Goal: Transaction & Acquisition: Purchase product/service

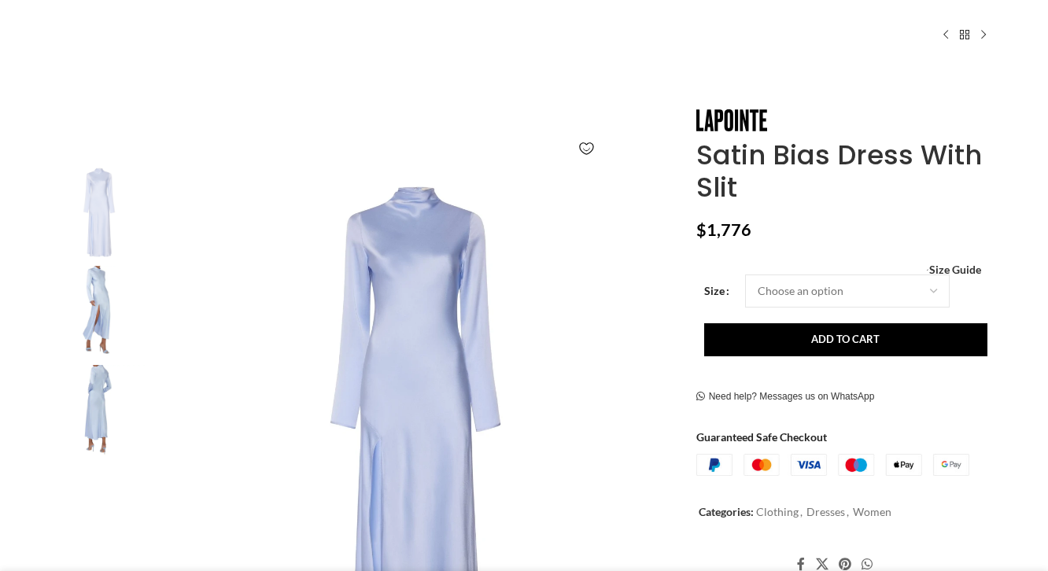
click at [93, 296] on img at bounding box center [99, 312] width 96 height 92
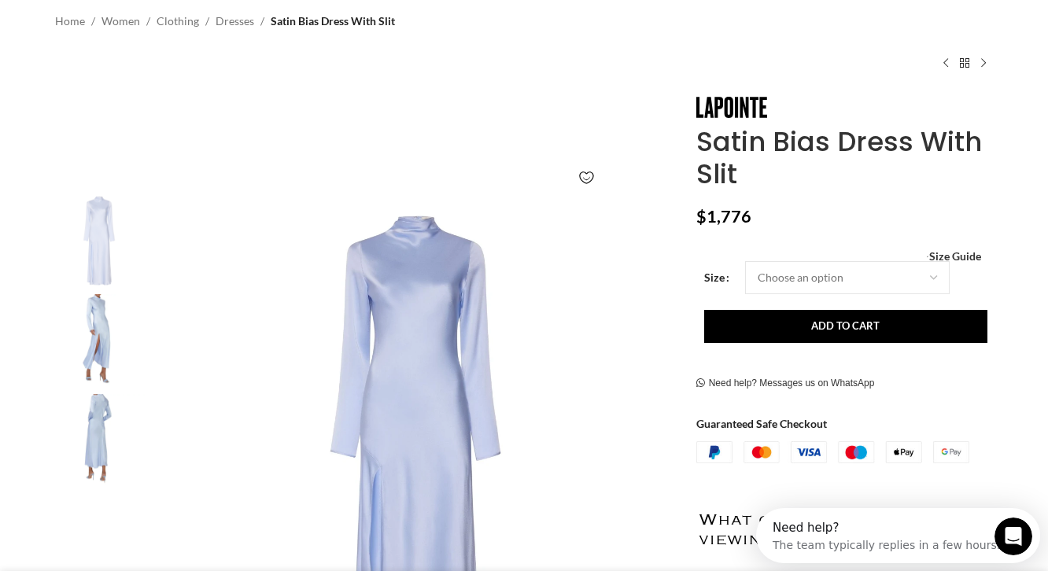
scroll to position [0, 165]
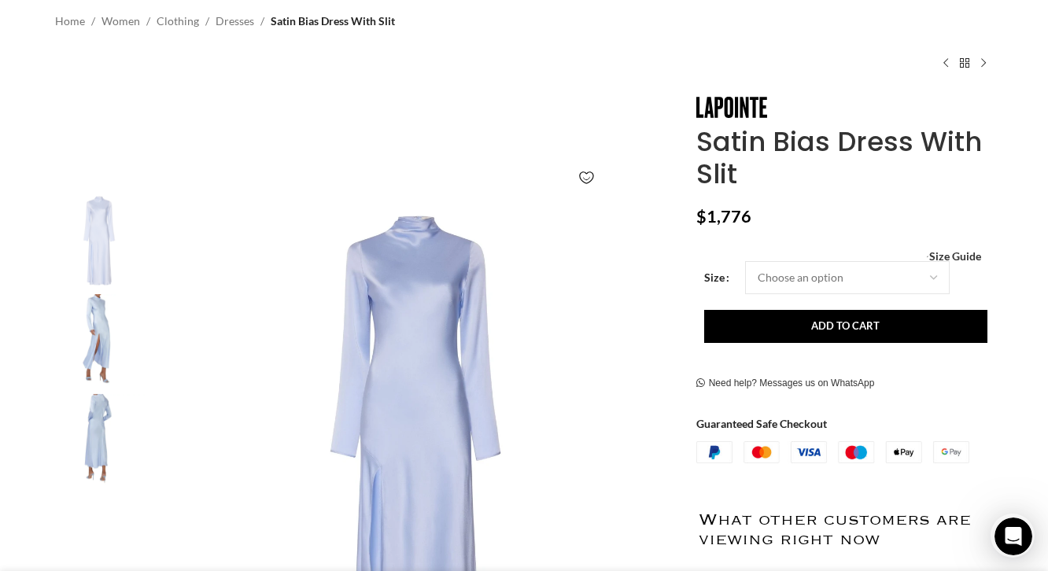
click at [102, 325] on img "2 / 3" at bounding box center [99, 340] width 96 height 92
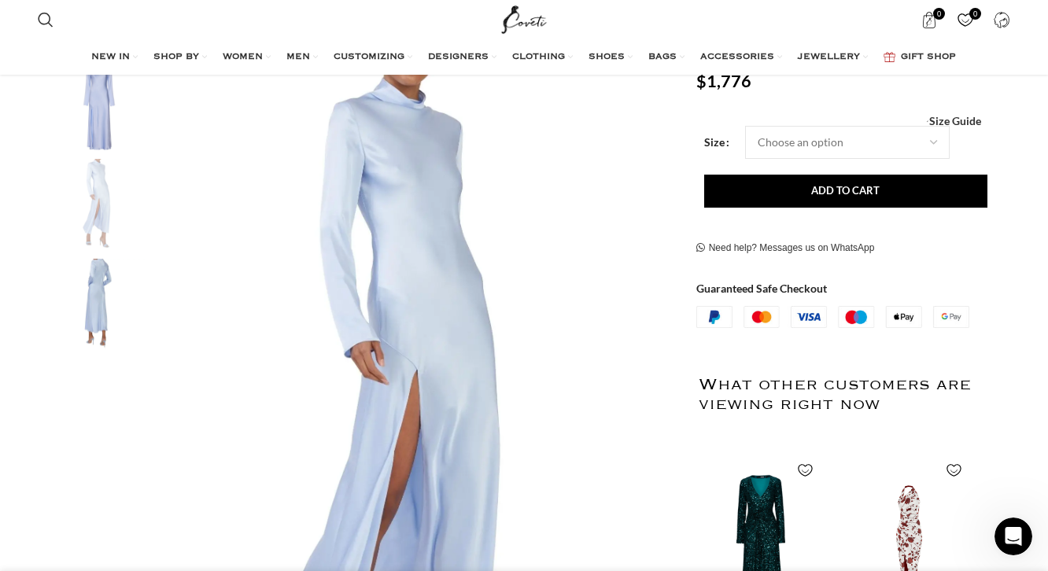
scroll to position [288, 0]
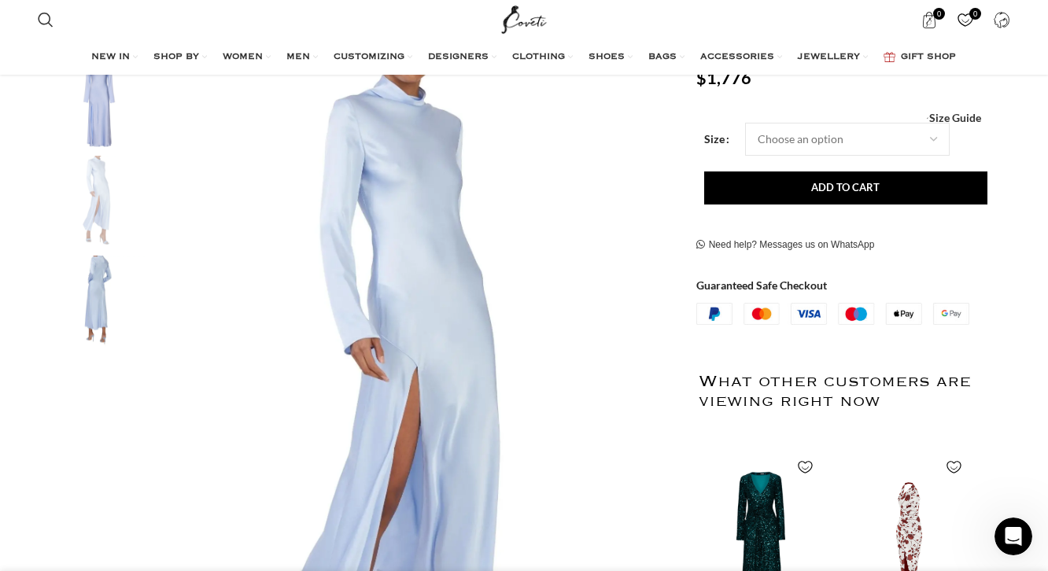
click at [100, 308] on img "3 / 3" at bounding box center [99, 302] width 96 height 92
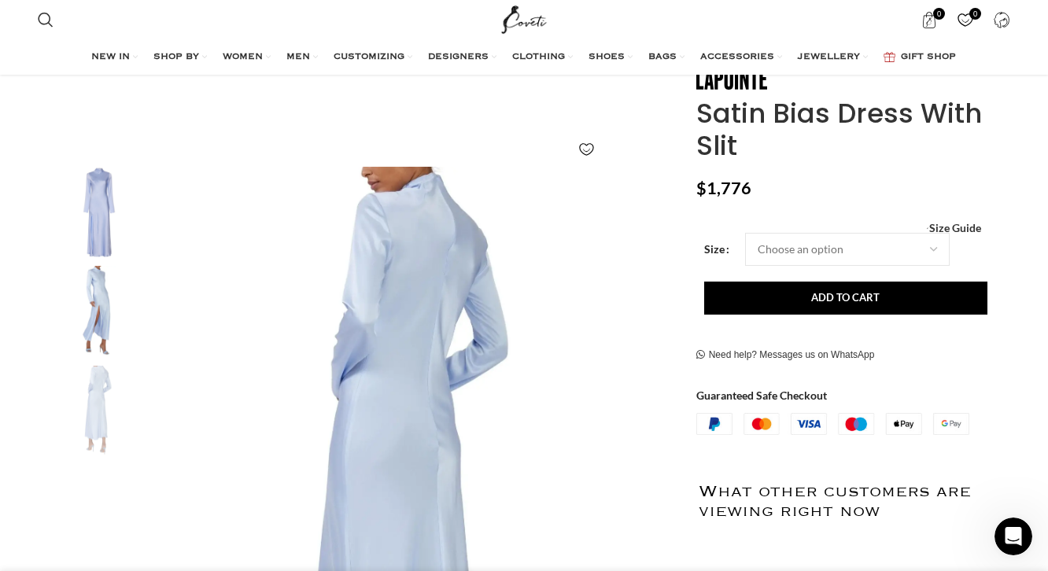
scroll to position [170, 0]
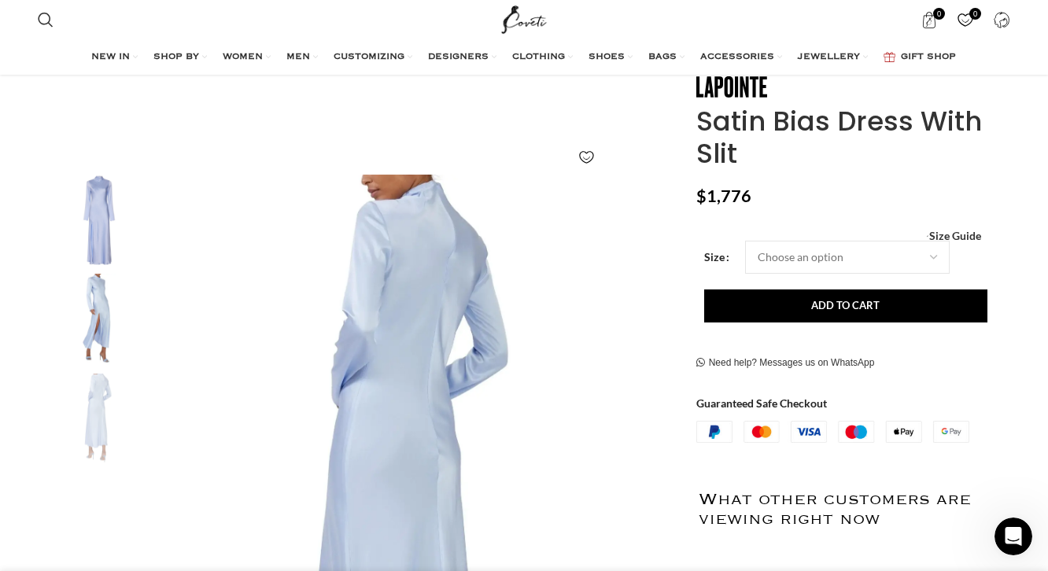
click at [94, 244] on img "1 / 3" at bounding box center [99, 221] width 96 height 92
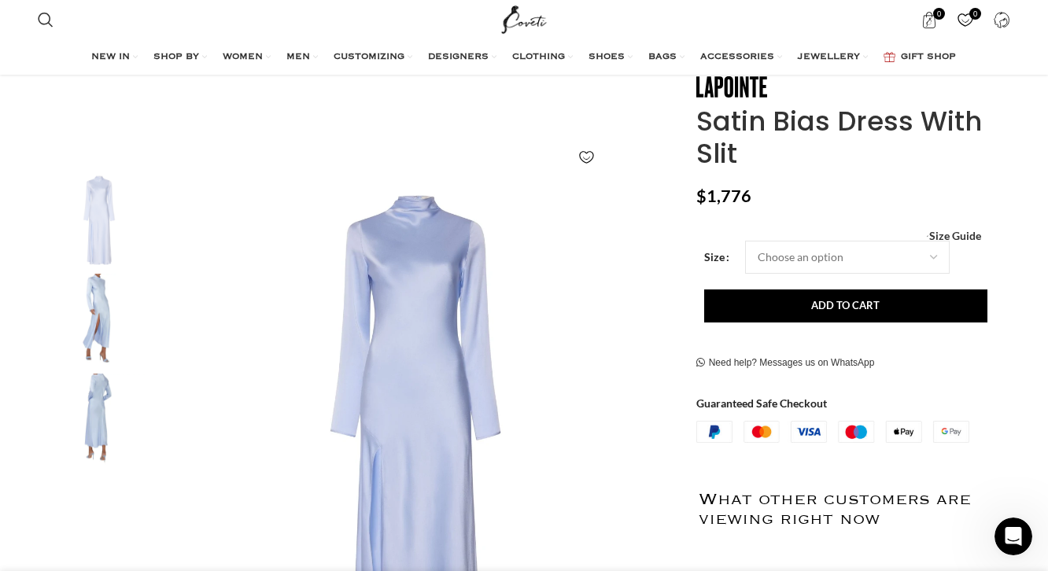
scroll to position [0, 331]
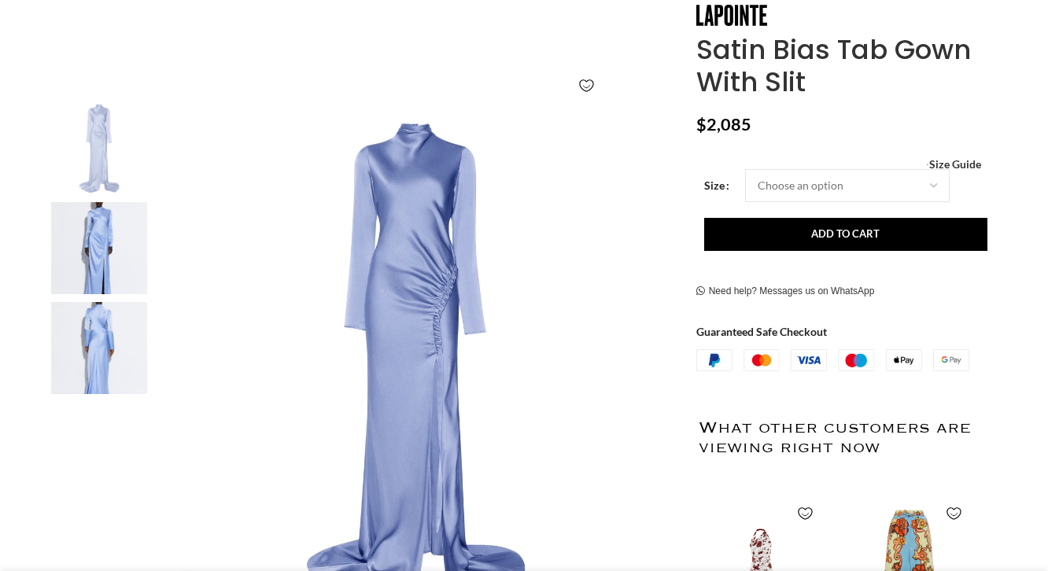
click at [86, 256] on img at bounding box center [99, 248] width 96 height 92
click at [86, 256] on img "2 / 3" at bounding box center [99, 248] width 96 height 92
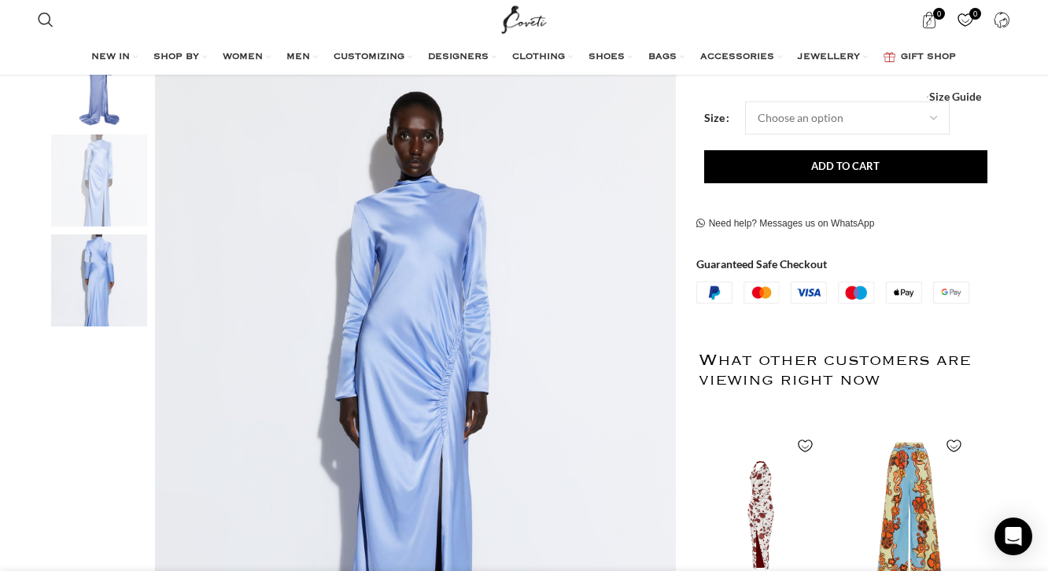
scroll to position [297, 0]
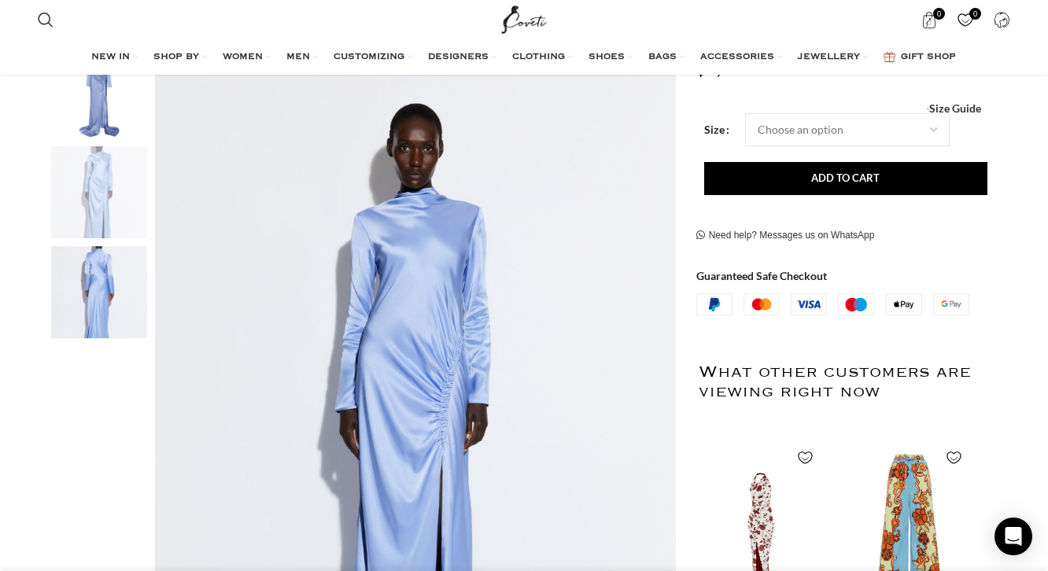
click at [88, 315] on img "3 / 3" at bounding box center [99, 292] width 96 height 92
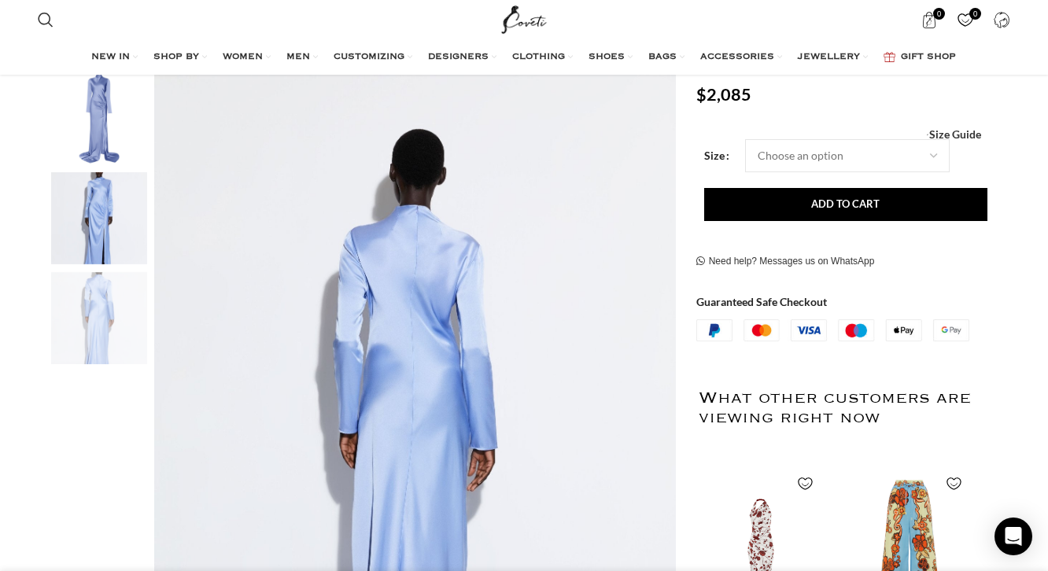
scroll to position [268, 0]
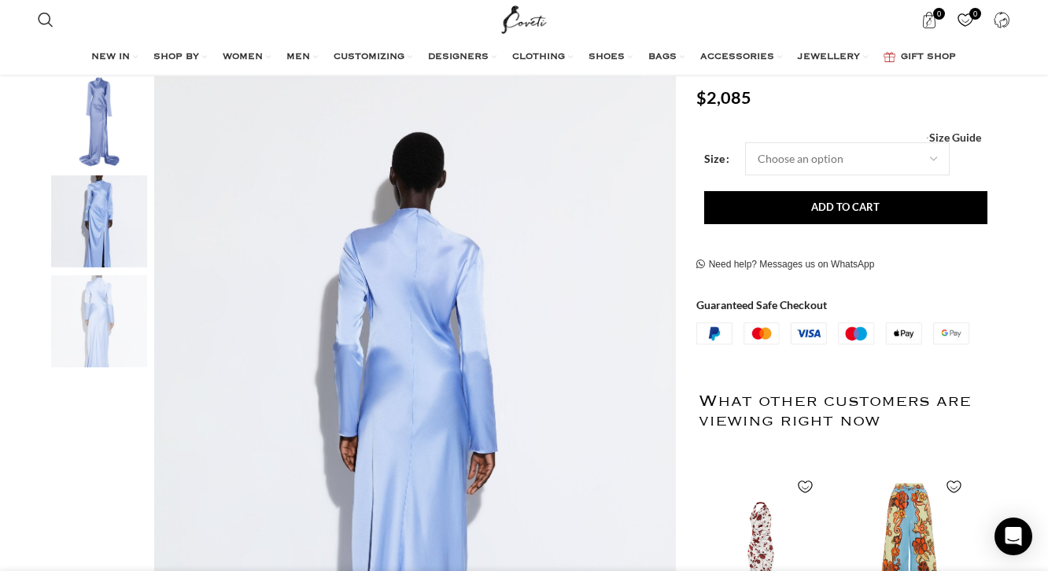
click at [92, 223] on img "2 / 3" at bounding box center [99, 221] width 96 height 92
